Goal: Entertainment & Leisure: Browse casually

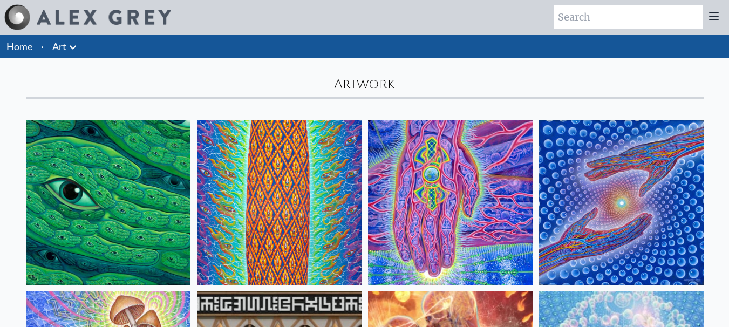
click at [112, 187] on img at bounding box center [108, 202] width 165 height 165
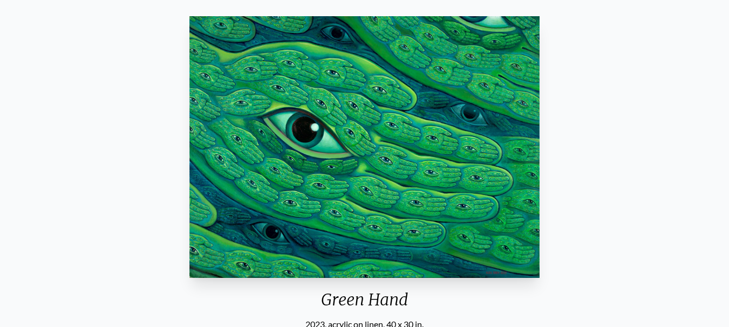
scroll to position [65, 0]
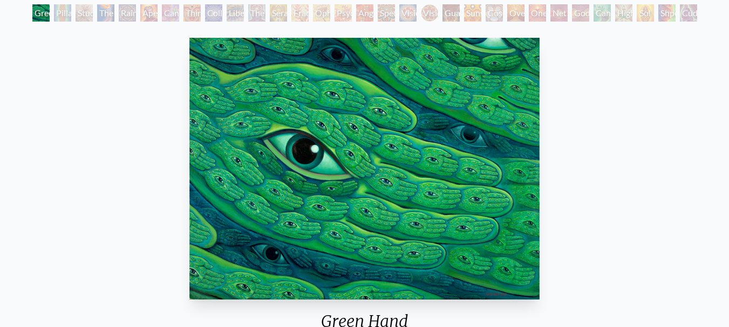
click at [50, 16] on div "Green Hand" at bounding box center [40, 12] width 17 height 17
click at [62, 18] on div "Pillar of Awareness" at bounding box center [62, 12] width 17 height 17
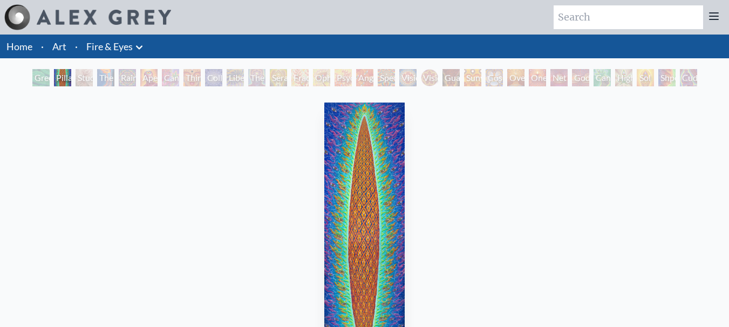
click at [76, 79] on div "Study for the Great Turn" at bounding box center [84, 77] width 17 height 17
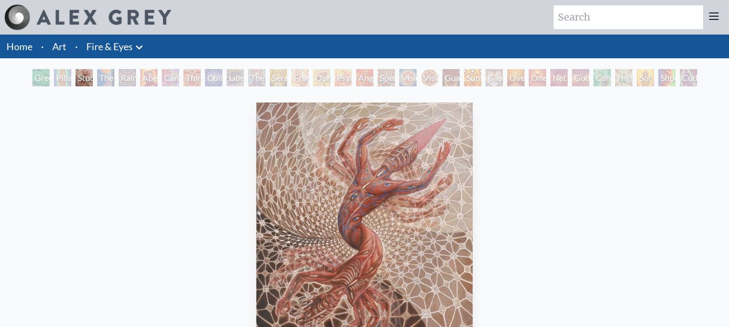
click at [85, 76] on div "Study for the Great Turn" at bounding box center [84, 77] width 17 height 17
click at [119, 82] on div "Rainbow Eye Ripple" at bounding box center [127, 77] width 17 height 17
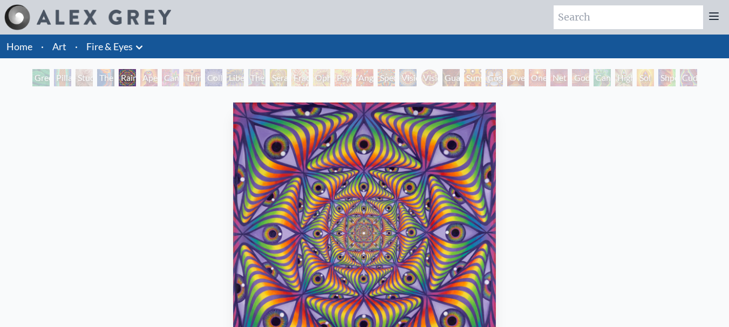
click at [152, 82] on div "Aperture" at bounding box center [148, 77] width 17 height 17
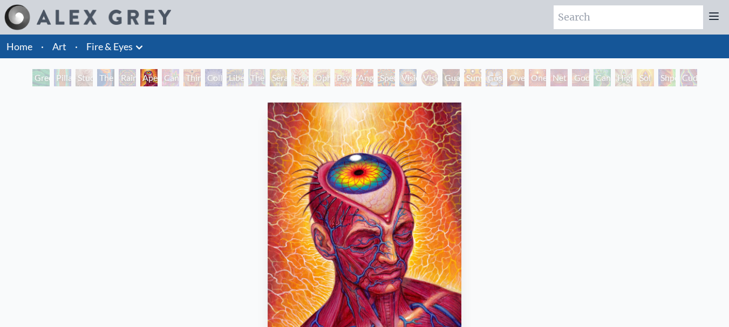
click at [174, 76] on div "Cannabis Sutra" at bounding box center [170, 77] width 17 height 17
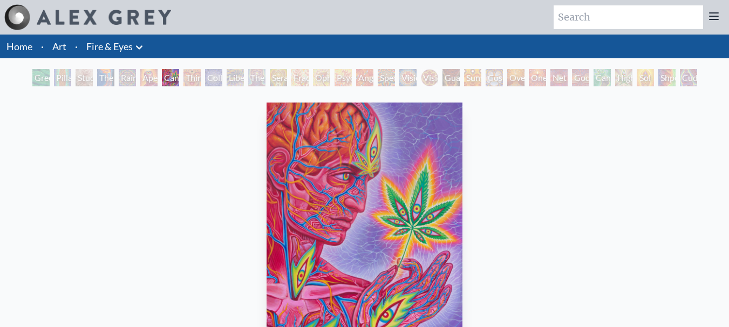
click at [201, 77] on div "Third Eye Tears of Joy" at bounding box center [192, 77] width 17 height 17
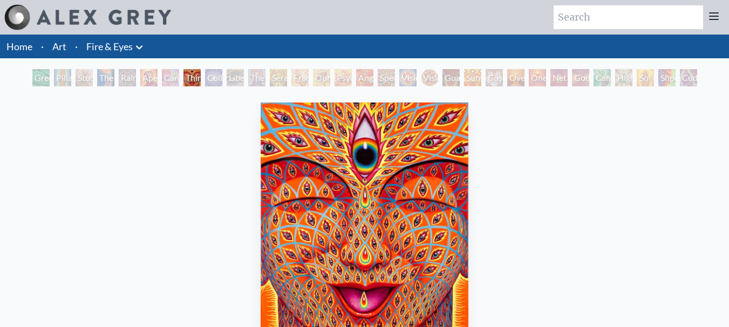
click at [258, 78] on div "The Seer" at bounding box center [256, 77] width 17 height 17
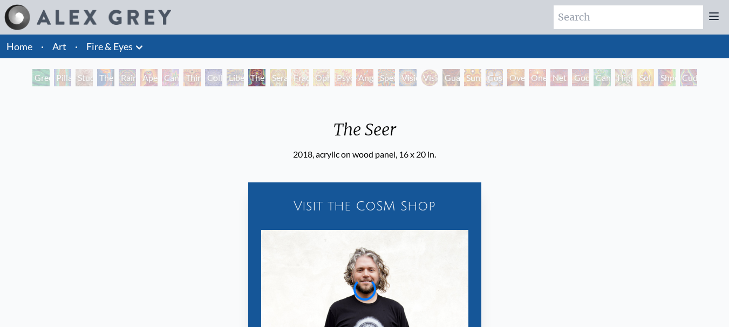
click at [227, 78] on div "Liberation Through Seeing" at bounding box center [235, 77] width 17 height 17
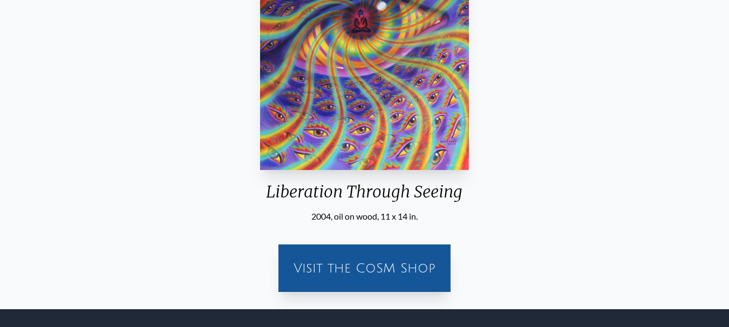
scroll to position [174, 0]
